Goal: Transaction & Acquisition: Purchase product/service

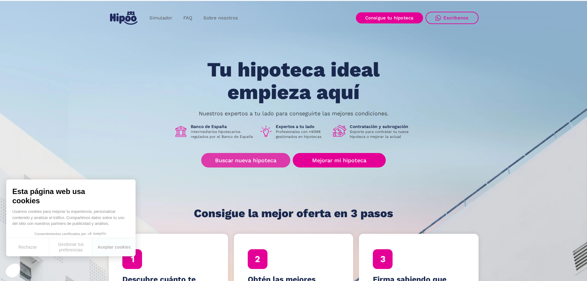
click at [243, 159] on link "Buscar nueva hipoteca" at bounding box center [245, 160] width 89 height 14
click at [248, 161] on link "Buscar nueva hipoteca" at bounding box center [245, 160] width 89 height 14
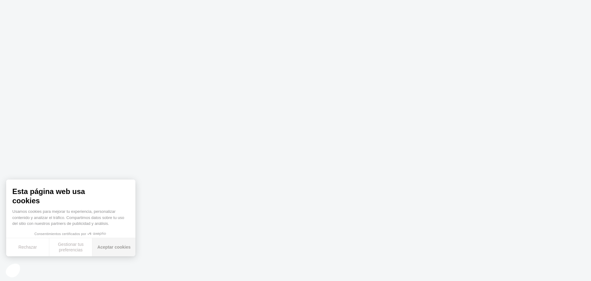
click at [125, 246] on button "Aceptar cookies" at bounding box center [113, 247] width 43 height 18
